Goal: Find specific page/section: Find specific page/section

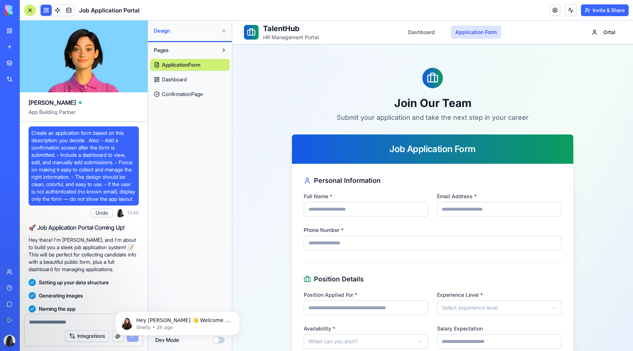
scroll to position [206, 0]
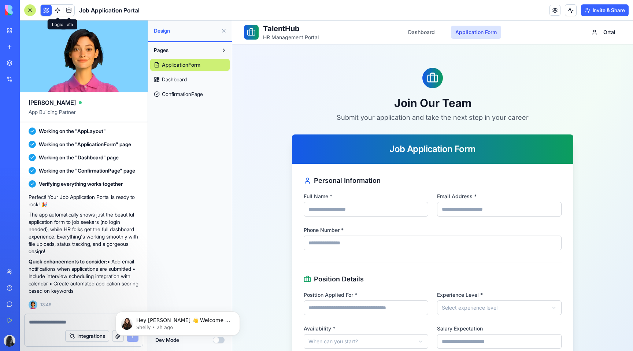
click at [58, 9] on link at bounding box center [57, 10] width 11 height 11
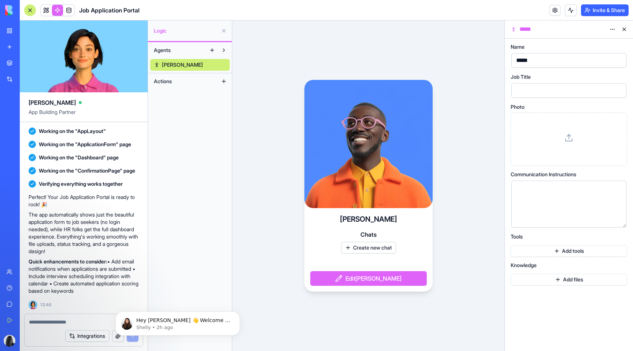
click at [613, 30] on html "BETA My Workspace New app Marketplace Integrations Recent New App AI Logo Gener…" at bounding box center [316, 175] width 633 height 351
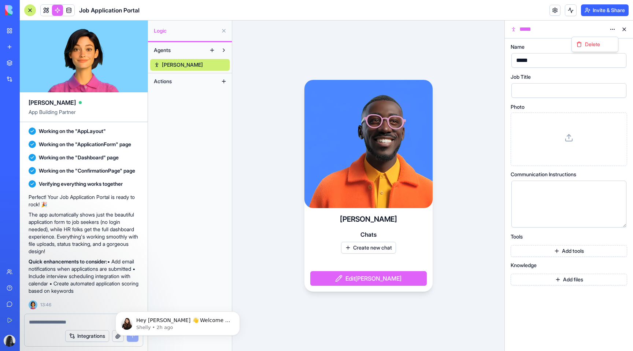
click at [624, 31] on html "BETA My Workspace New app Marketplace Integrations Recent New App AI Logo Gener…" at bounding box center [316, 175] width 633 height 351
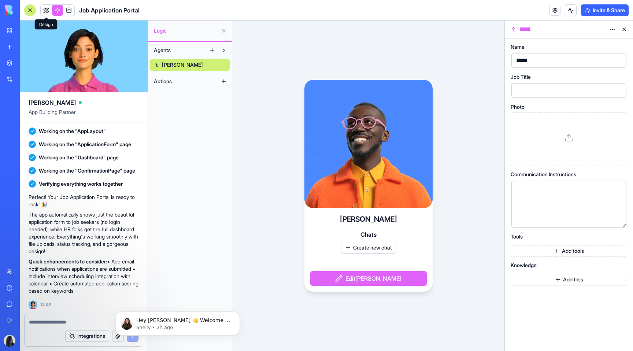
click at [46, 9] on link at bounding box center [46, 10] width 11 height 11
